Goal: Task Accomplishment & Management: Manage account settings

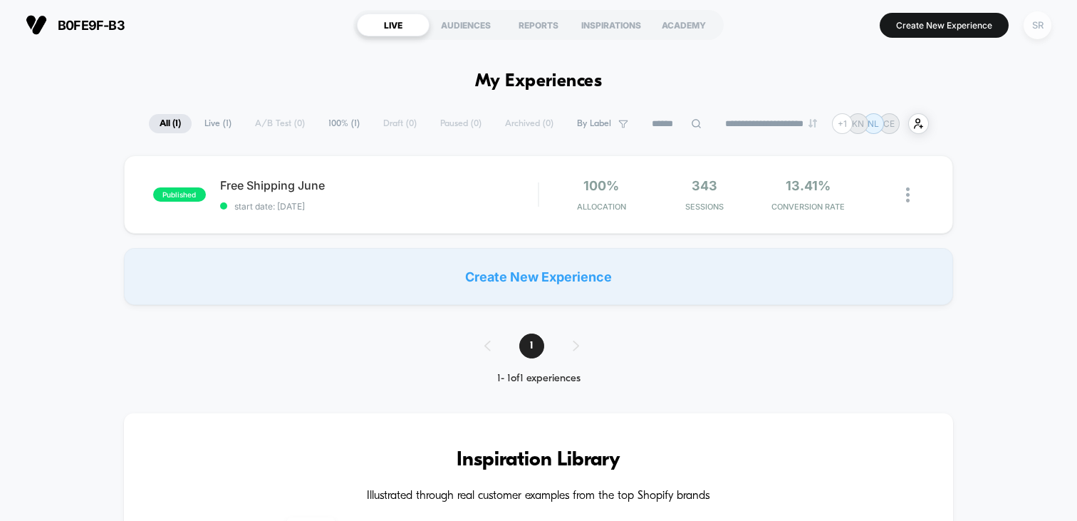
click at [1051, 27] on div "SR" at bounding box center [1038, 25] width 28 height 28
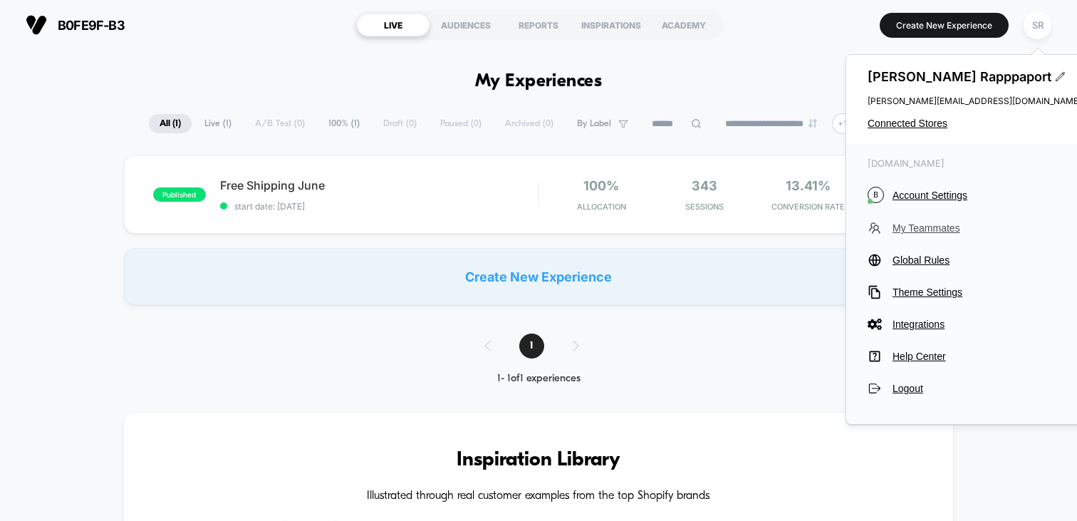
click at [950, 226] on span "My Teammates" at bounding box center [987, 227] width 189 height 11
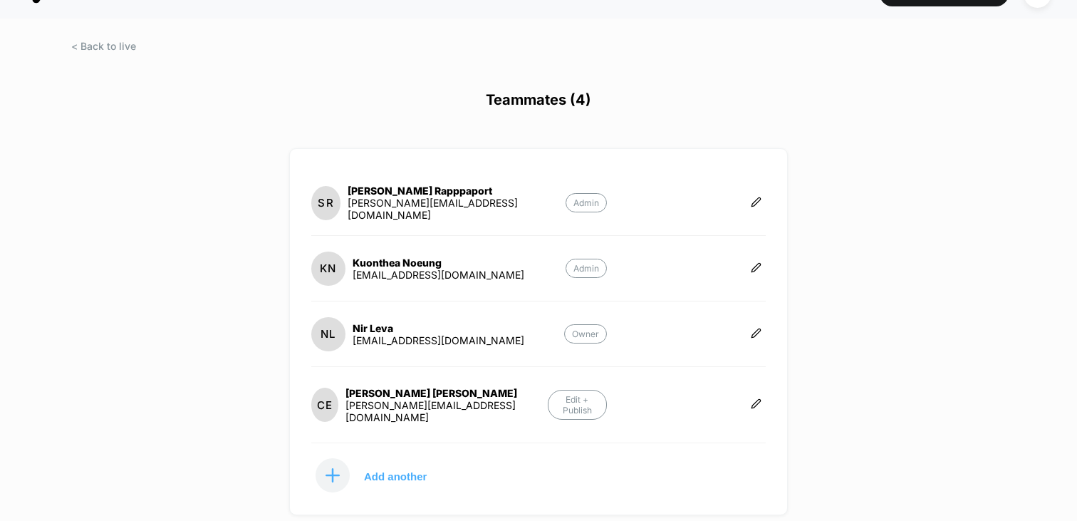
scroll to position [33, 0]
drag, startPoint x: 415, startPoint y: 460, endPoint x: 423, endPoint y: 449, distance: 13.3
click at [423, 456] on button "Add another" at bounding box center [382, 474] width 142 height 36
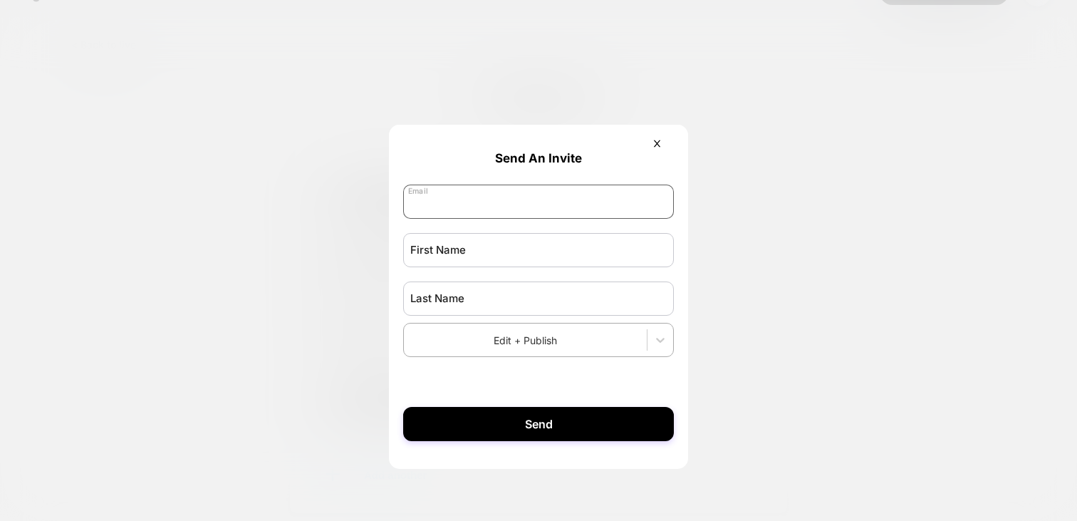
click at [508, 197] on input "email" at bounding box center [538, 201] width 271 height 34
click at [654, 142] on icon at bounding box center [657, 143] width 11 height 11
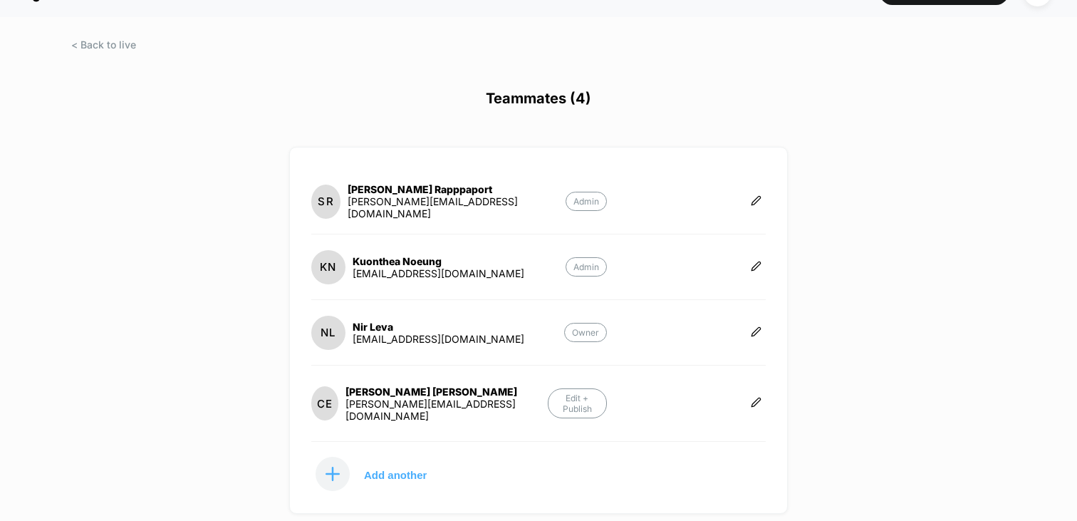
scroll to position [0, 0]
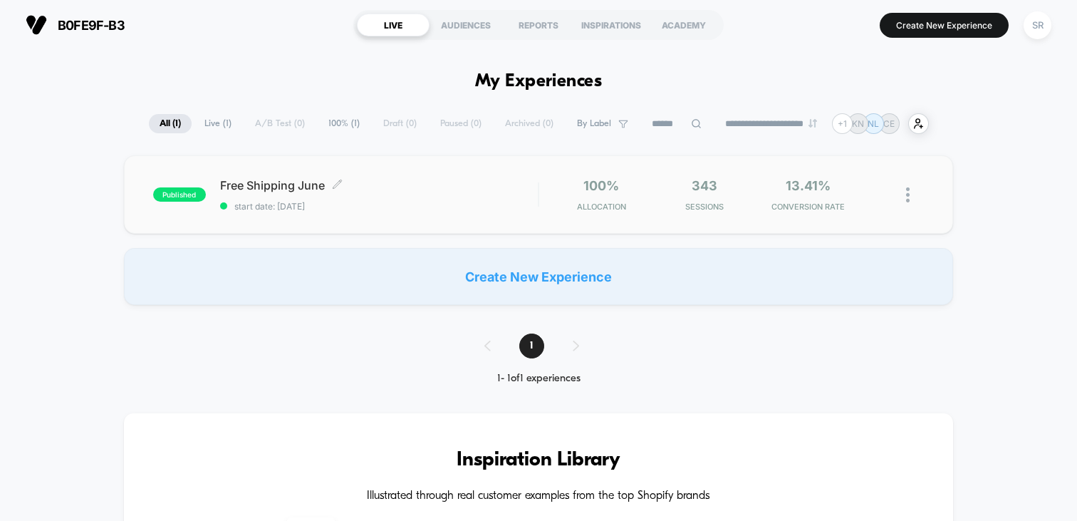
click at [388, 182] on span "Free Shipping June Click to edit experience details" at bounding box center [379, 185] width 318 height 14
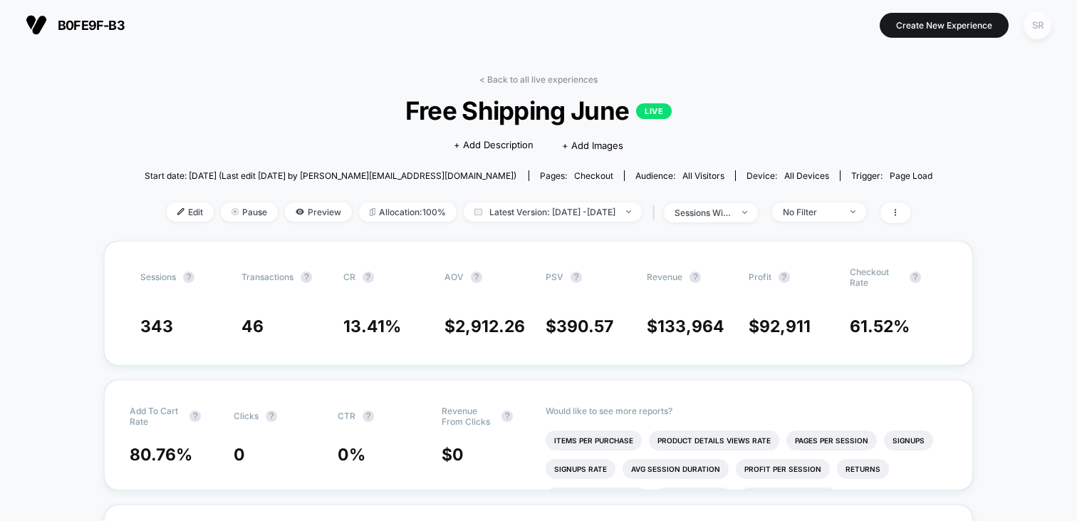
click at [1037, 32] on div "SR" at bounding box center [1038, 25] width 28 height 28
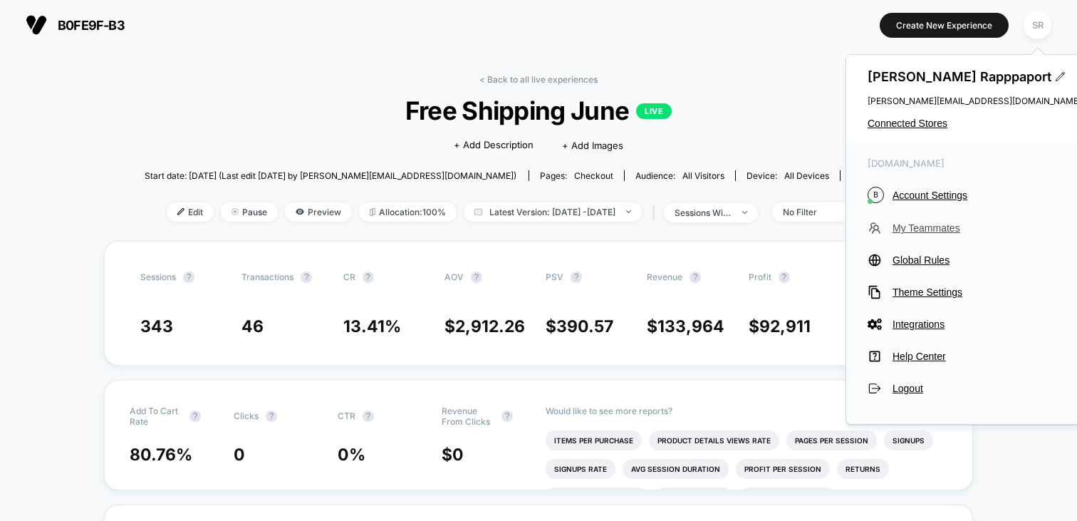
click at [930, 225] on span "My Teammates" at bounding box center [987, 227] width 189 height 11
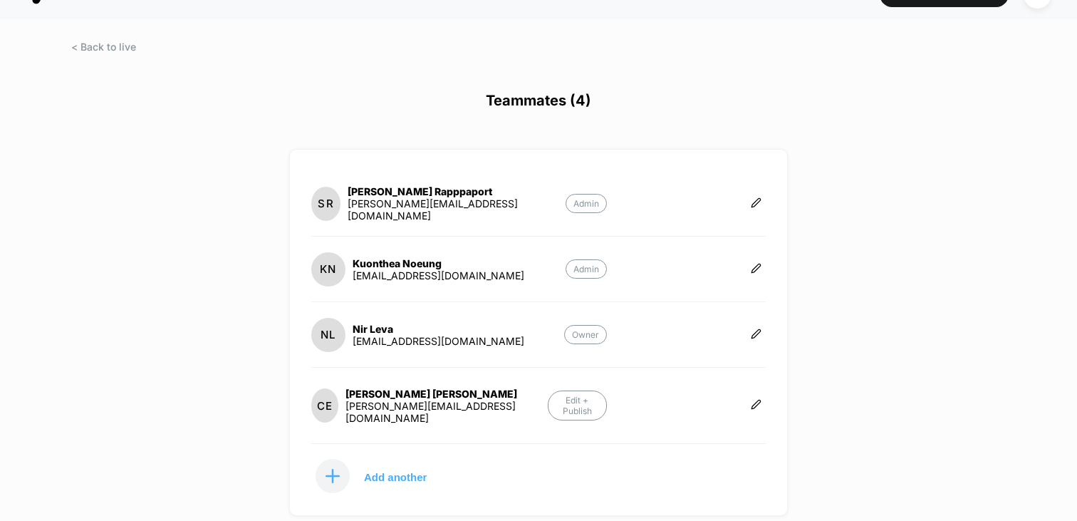
scroll to position [35, 0]
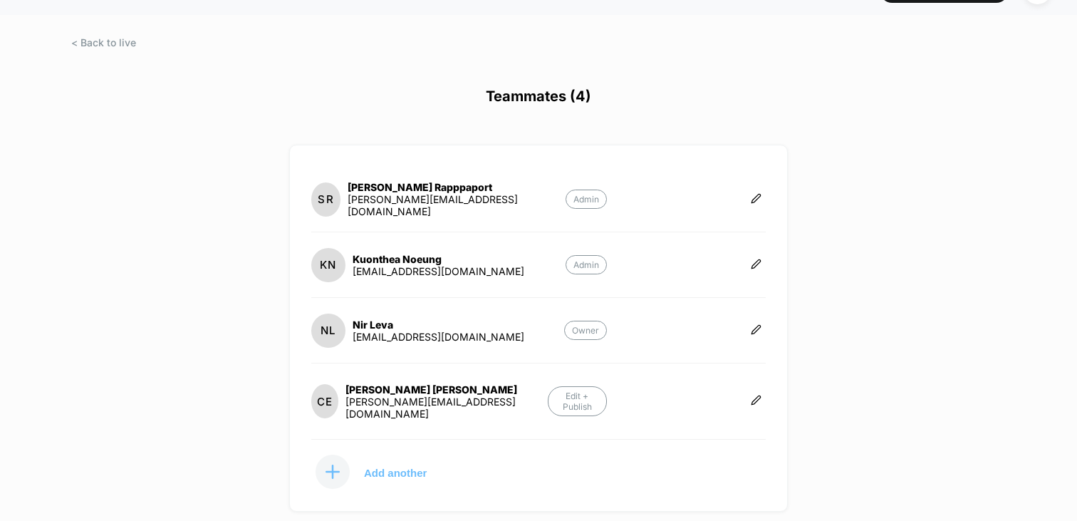
click at [397, 469] on p "Add another" at bounding box center [395, 472] width 63 height 7
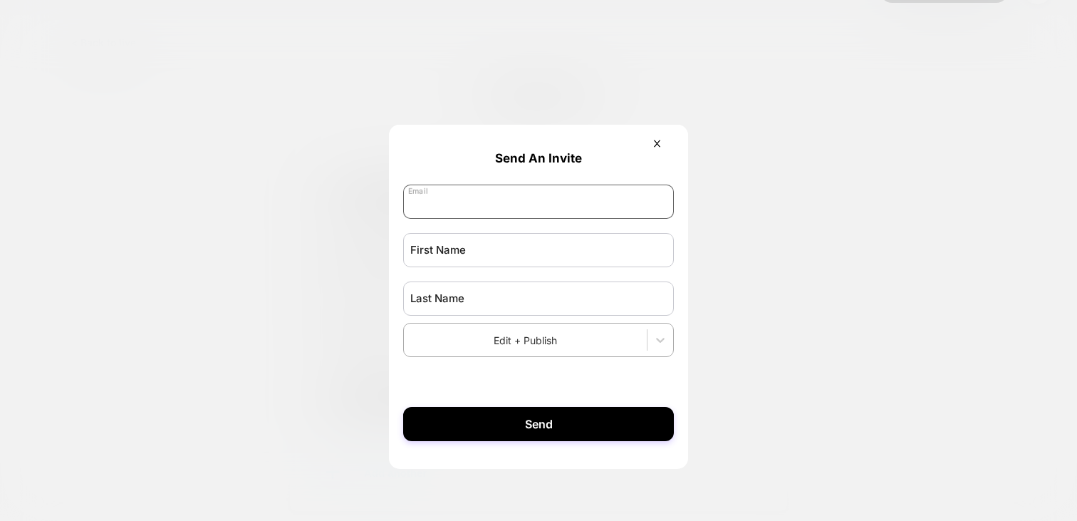
click at [511, 212] on input "email" at bounding box center [538, 201] width 271 height 34
paste input "**********"
type input "**********"
click at [485, 254] on input "text" at bounding box center [538, 250] width 271 height 34
type input "***"
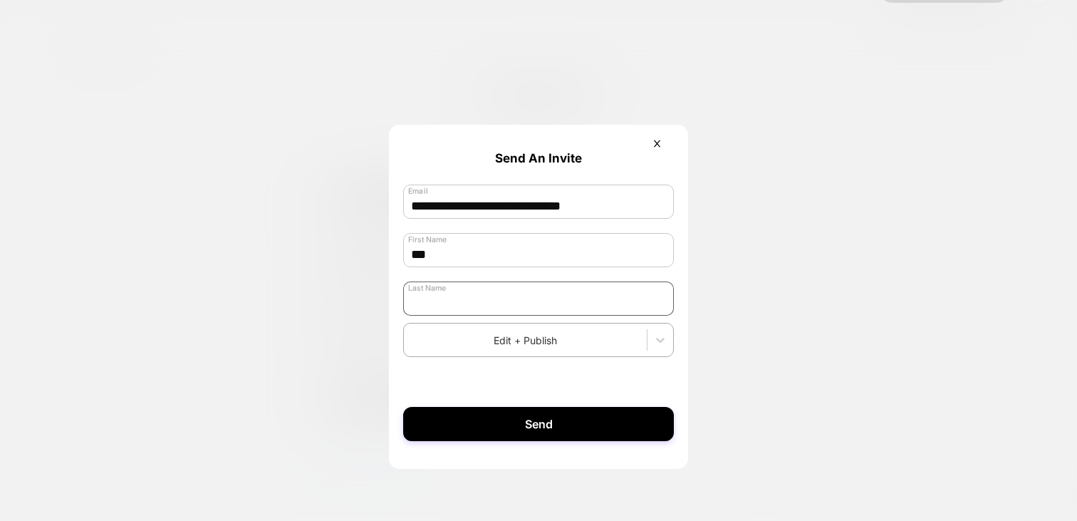
click at [562, 302] on input "text" at bounding box center [538, 298] width 271 height 34
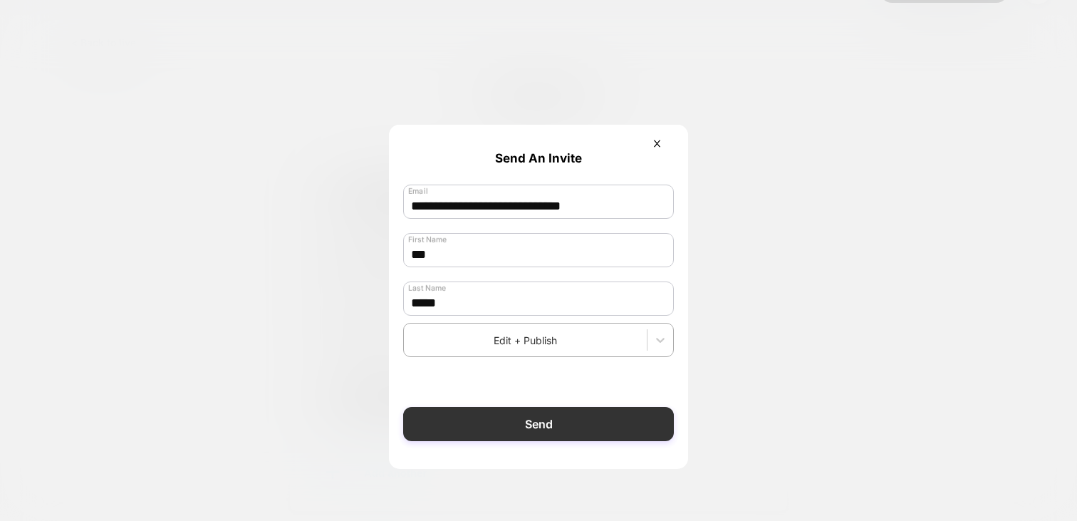
type input "*****"
click at [546, 415] on button "Send" at bounding box center [538, 424] width 271 height 34
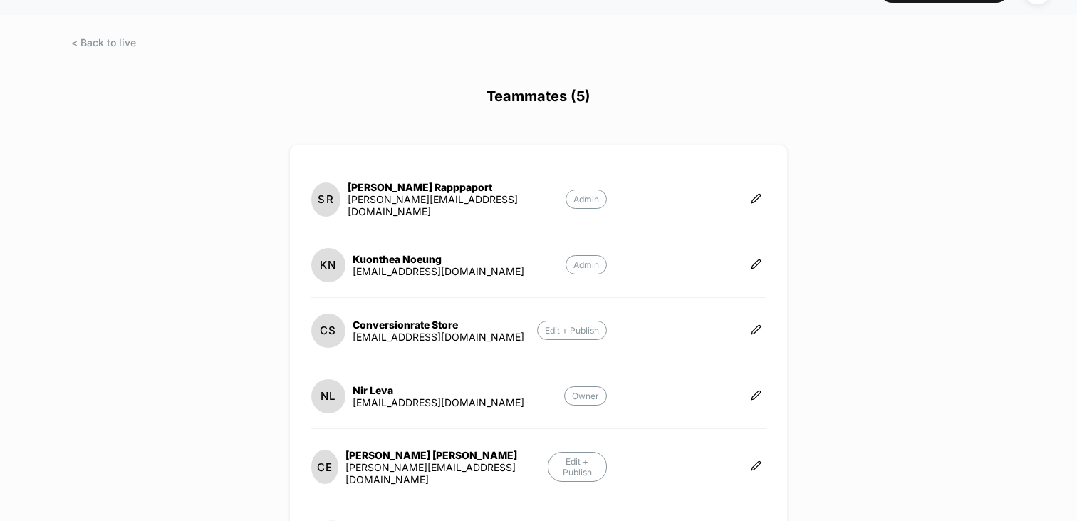
scroll to position [54, 0]
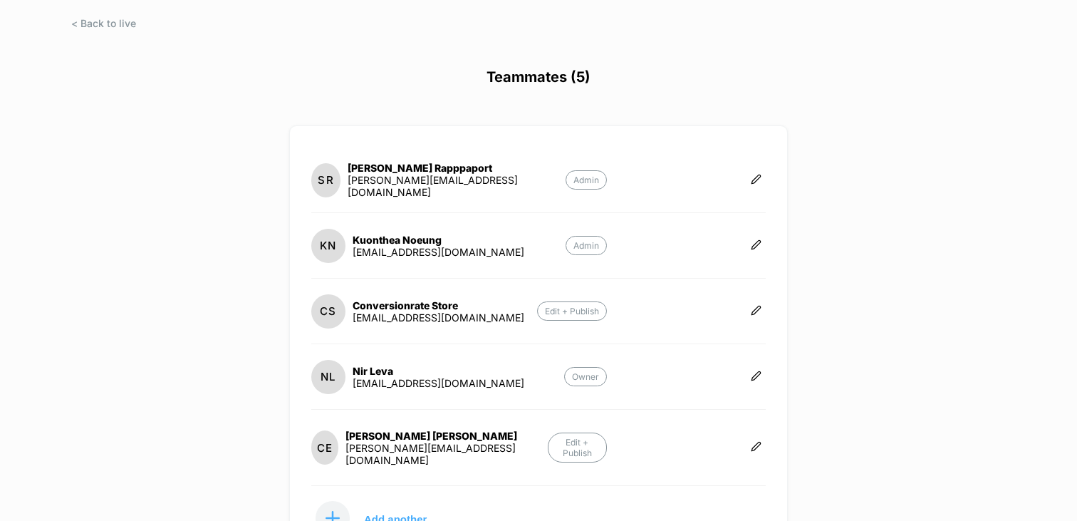
click at [366, 430] on div "[PERSON_NAME] Evenson [EMAIL_ADDRESS][DOMAIN_NAME]" at bounding box center [429, 448] width 236 height 36
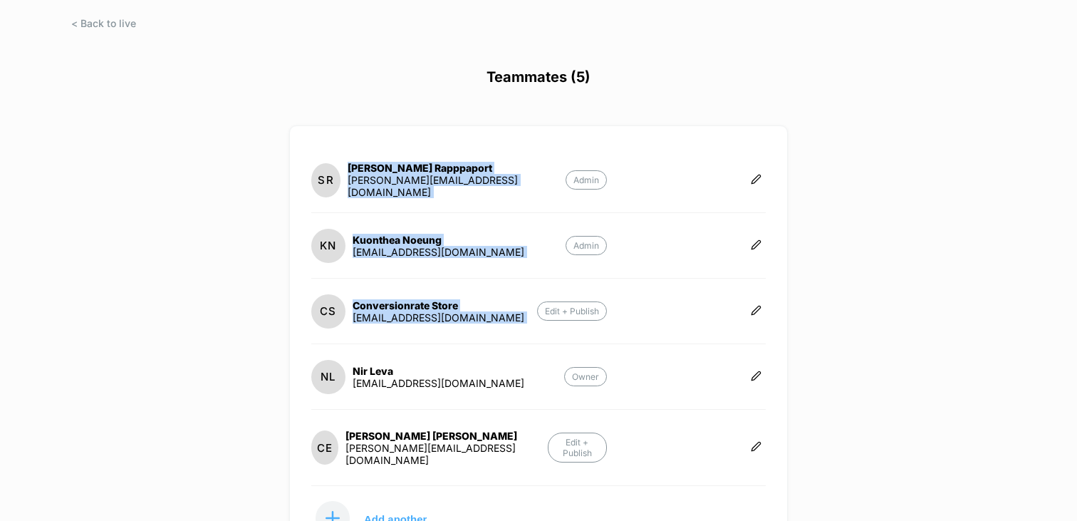
drag, startPoint x: 103, startPoint y: 18, endPoint x: 341, endPoint y: 408, distance: 457.2
click at [334, 403] on div "b0fe9f-b3 [URL][DOMAIN_NAME] Create New Experience SR Teammates (5) SR [PERSON_…" at bounding box center [538, 260] width 1077 height 521
click at [749, 379] on button at bounding box center [756, 377] width 19 height 14
click at [809, 396] on icon "button" at bounding box center [804, 391] width 11 height 11
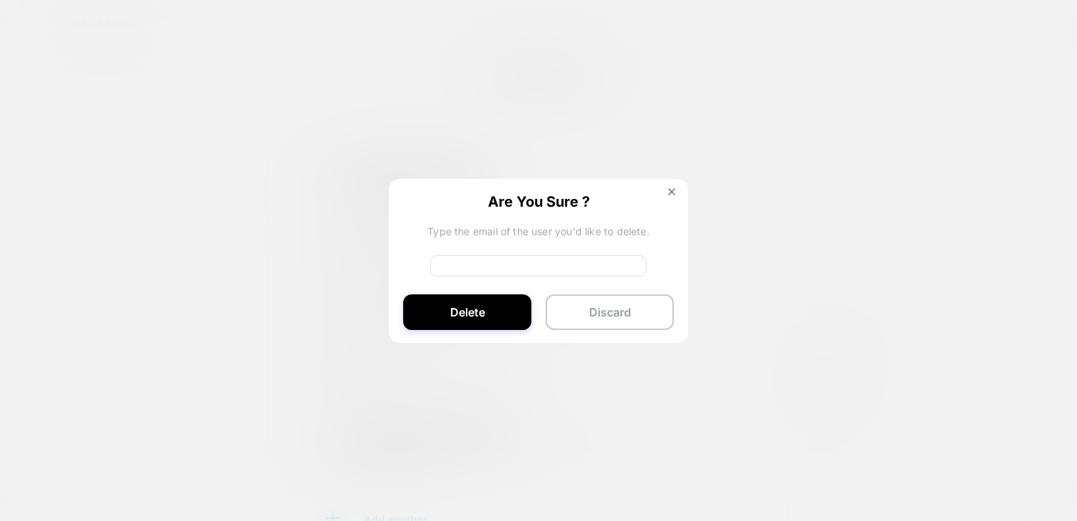
click at [672, 184] on div "Are You Sure ? Type the email of the user you'd like to delete. Delete Discard" at bounding box center [538, 261] width 299 height 165
click at [672, 194] on button at bounding box center [672, 193] width 16 height 12
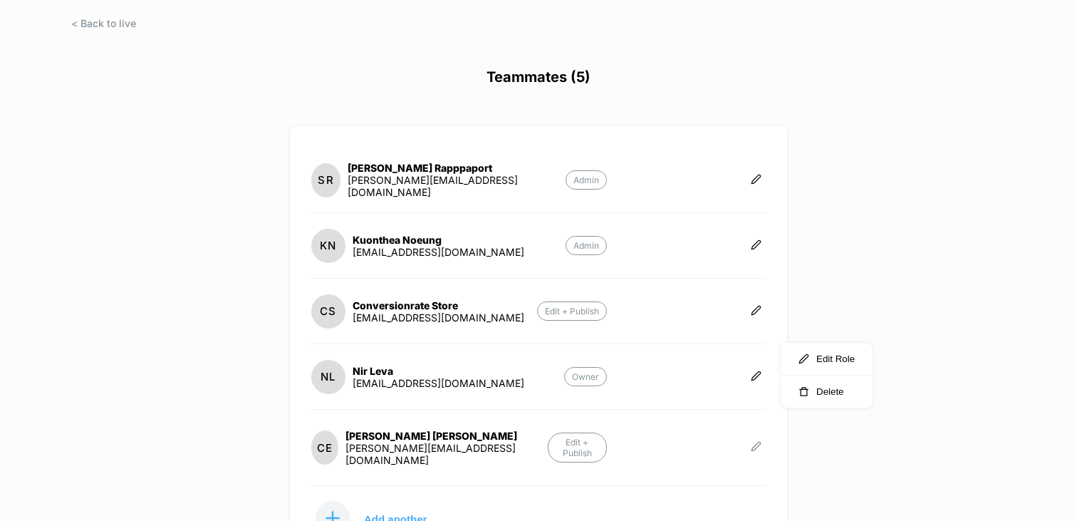
click at [749, 441] on button at bounding box center [756, 447] width 19 height 14
click at [796, 457] on button "Delete" at bounding box center [827, 456] width 92 height 32
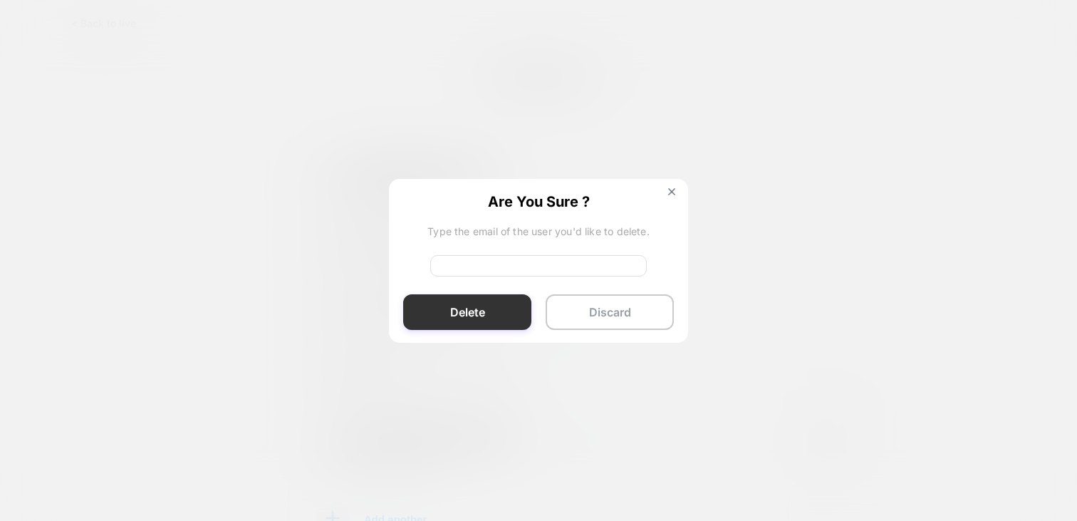
click at [500, 310] on button "Delete" at bounding box center [467, 312] width 128 height 36
click at [526, 271] on input at bounding box center [538, 265] width 217 height 21
click at [663, 260] on div "Are You Sure ? Emails dont match. Delete Discard" at bounding box center [538, 261] width 299 height 165
click at [670, 186] on div "Are You Sure ? Emails dont match. Delete Discard" at bounding box center [538, 261] width 299 height 165
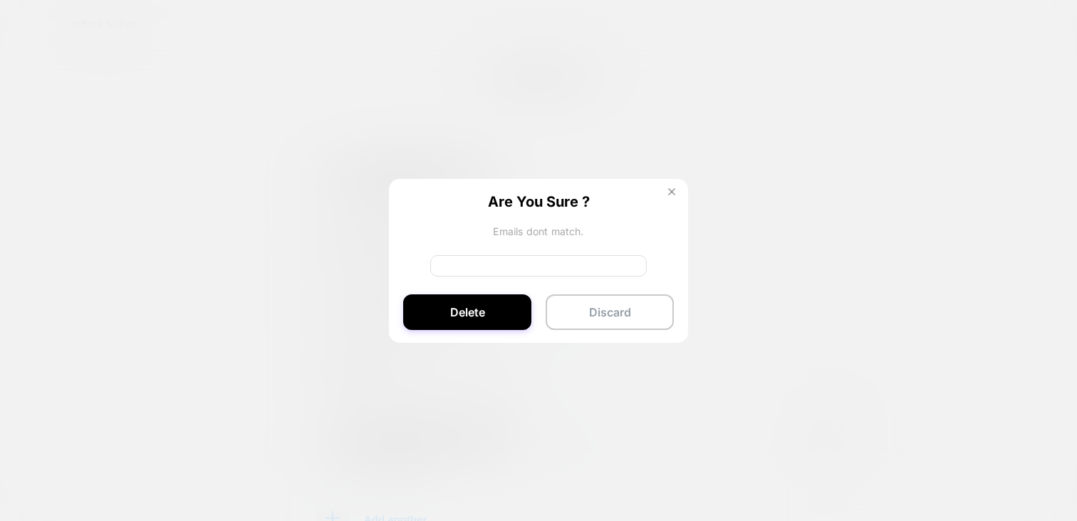
click at [670, 194] on img at bounding box center [671, 191] width 7 height 7
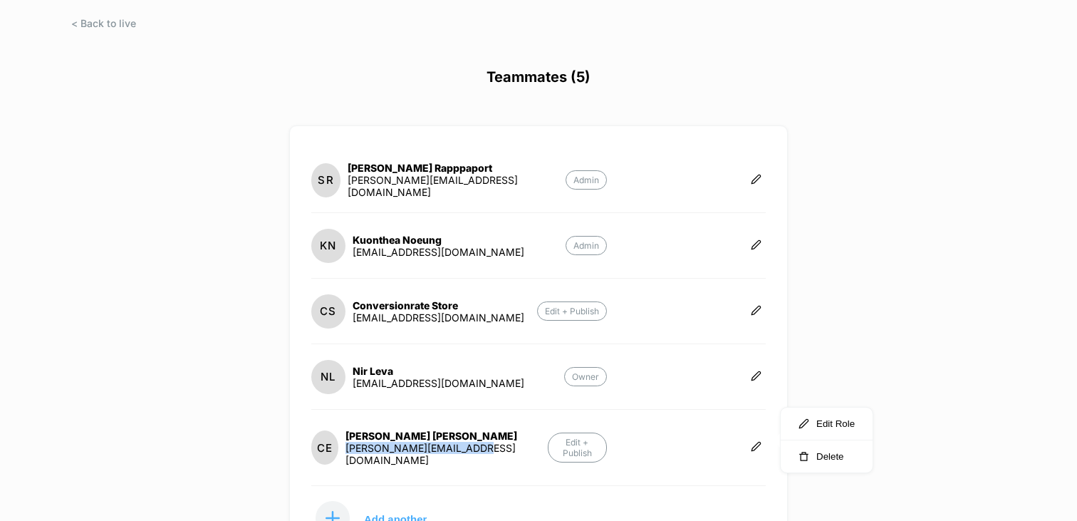
drag, startPoint x: 492, startPoint y: 447, endPoint x: 349, endPoint y: 451, distance: 142.5
click at [349, 451] on section "[PERSON_NAME] Evenson [EMAIL_ADDRESS][DOMAIN_NAME] Edit + Publish" at bounding box center [459, 447] width 296 height 47
copy div "[PERSON_NAME][EMAIL_ADDRESS][DOMAIN_NAME]"
click at [757, 442] on icon at bounding box center [756, 446] width 9 height 9
click at [809, 455] on icon "button" at bounding box center [804, 456] width 11 height 11
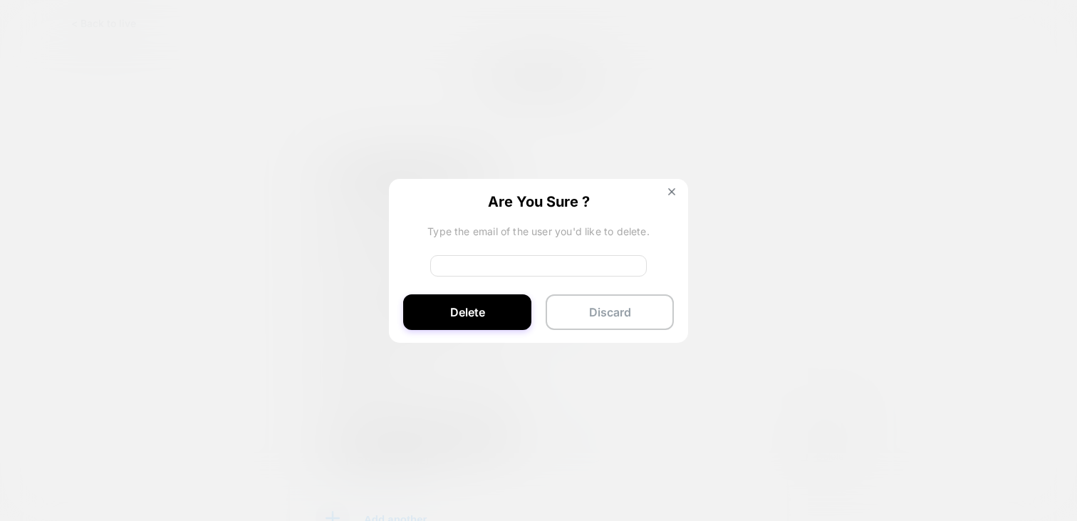
click at [519, 262] on input at bounding box center [538, 265] width 217 height 21
paste input "**********"
type input "**********"
click at [499, 301] on button "Delete" at bounding box center [467, 312] width 128 height 36
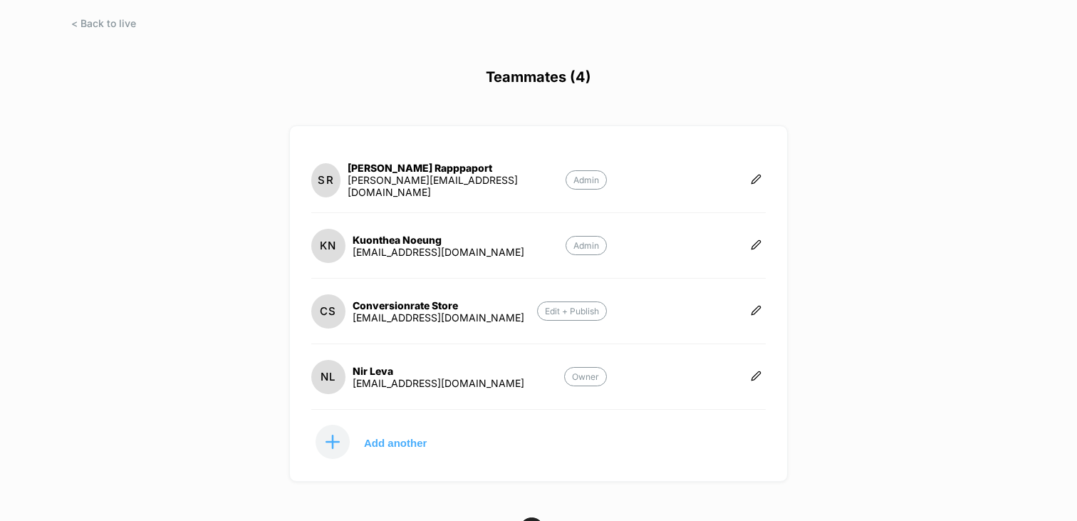
scroll to position [0, 0]
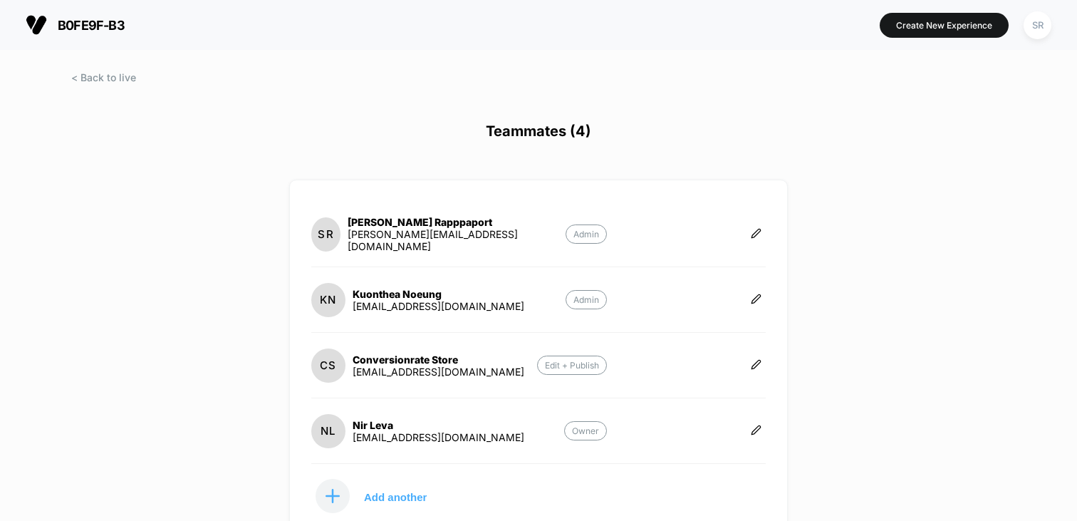
drag, startPoint x: 508, startPoint y: 370, endPoint x: 350, endPoint y: 372, distance: 158.1
click at [350, 372] on section "CS Conversionrate Store [EMAIL_ADDRESS][DOMAIN_NAME] Edit + Publish" at bounding box center [459, 365] width 296 height 36
copy div "[EMAIL_ADDRESS][DOMAIN_NAME]"
